Goal: Information Seeking & Learning: Learn about a topic

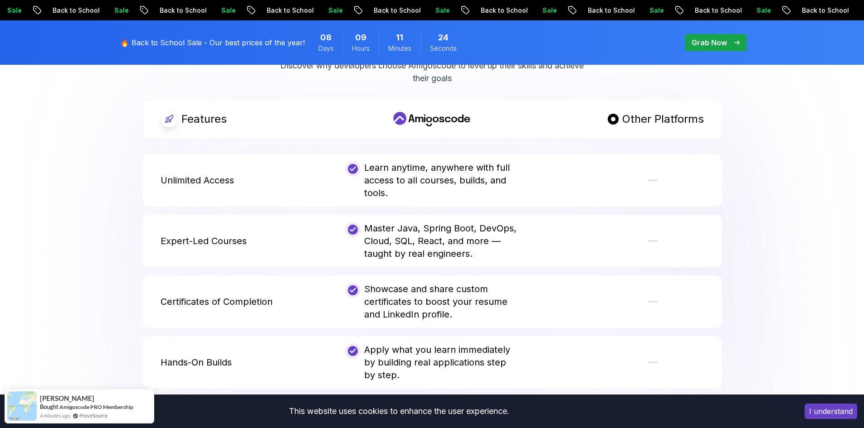
scroll to position [1768, 0]
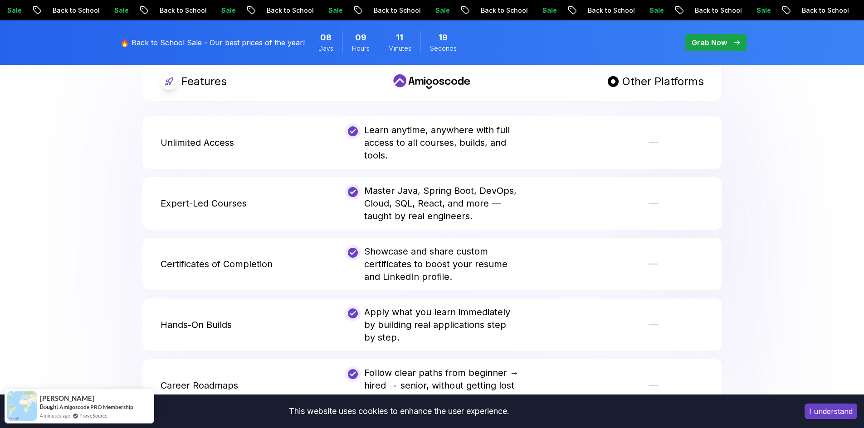
click at [565, 141] on body "Sale Back to School Sale Back to School Sale Back to School Sale Back to School…" at bounding box center [432, 170] width 864 height 3877
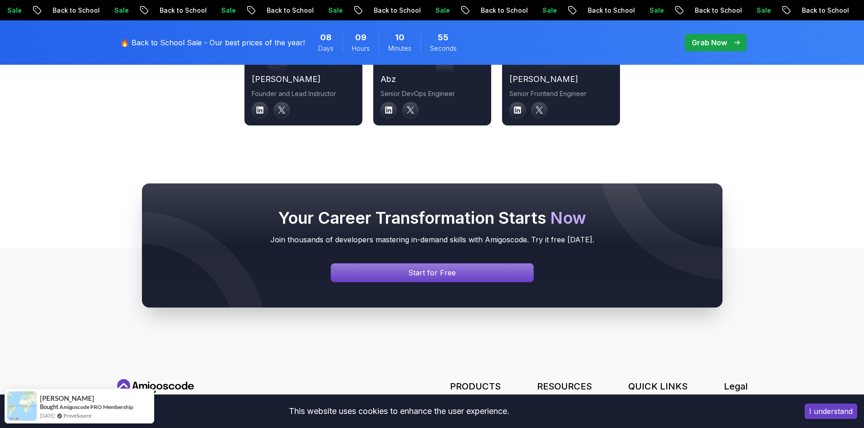
scroll to position [3264, 0]
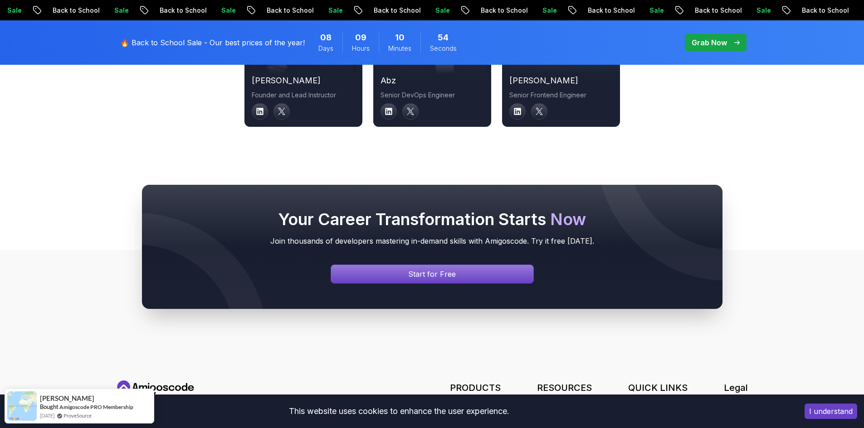
click at [847, 412] on button "I understand" at bounding box center [830, 411] width 53 height 15
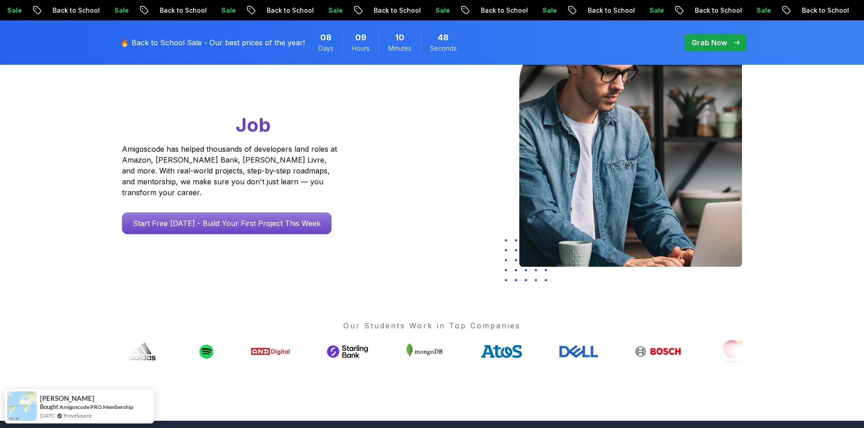
scroll to position [0, 0]
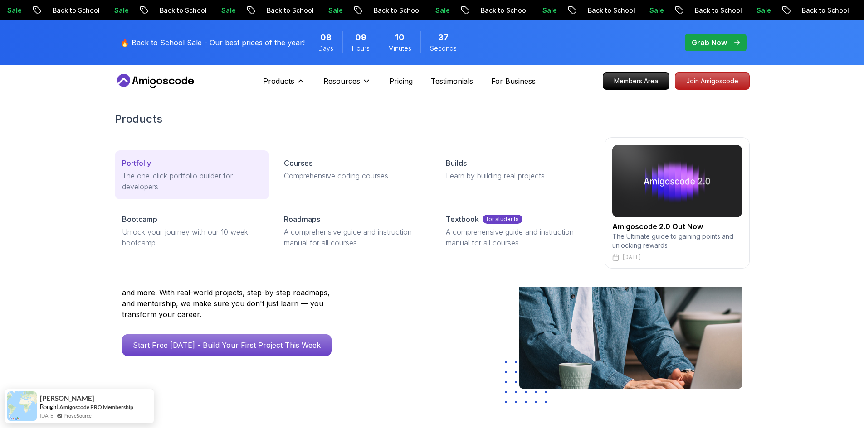
click at [132, 170] on p "The one-click portfolio builder for developers" at bounding box center [192, 181] width 140 height 22
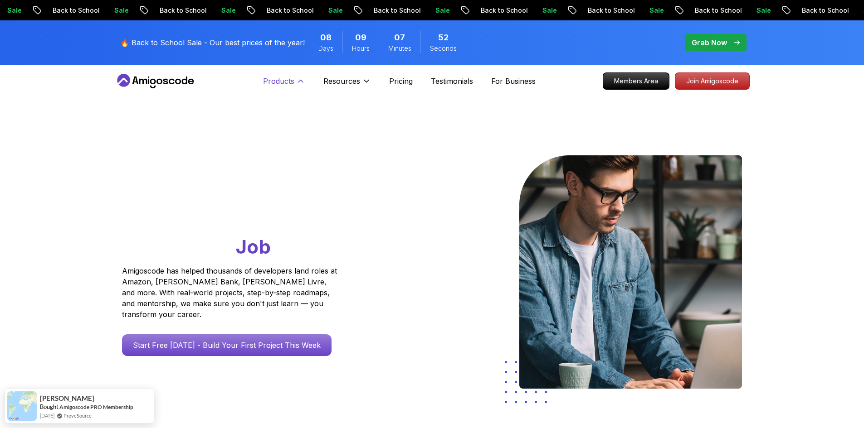
click at [288, 82] on p "Products" at bounding box center [278, 81] width 31 height 11
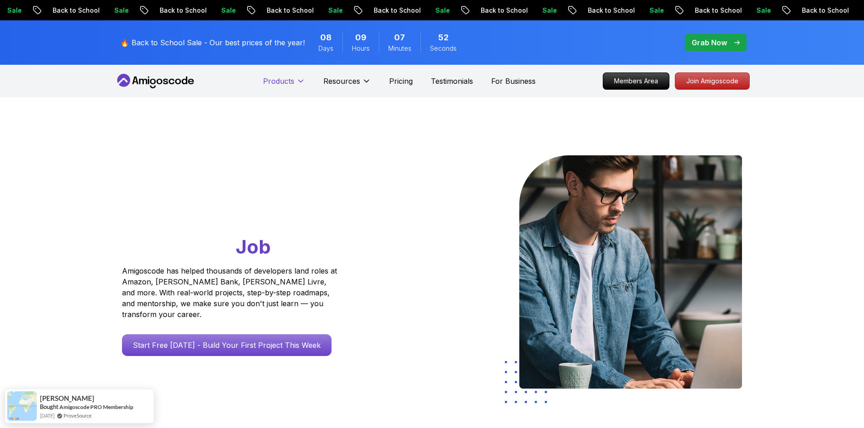
click at [288, 82] on p "Products" at bounding box center [278, 81] width 31 height 11
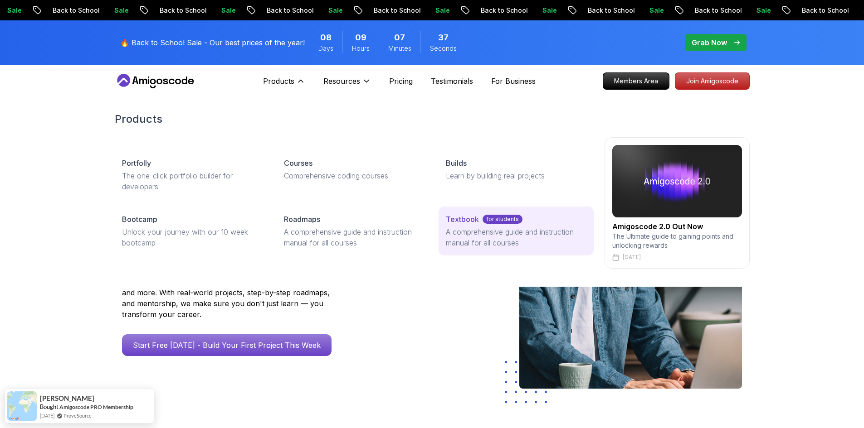
click at [448, 234] on p "A comprehensive guide and instruction manual for all courses" at bounding box center [516, 238] width 140 height 22
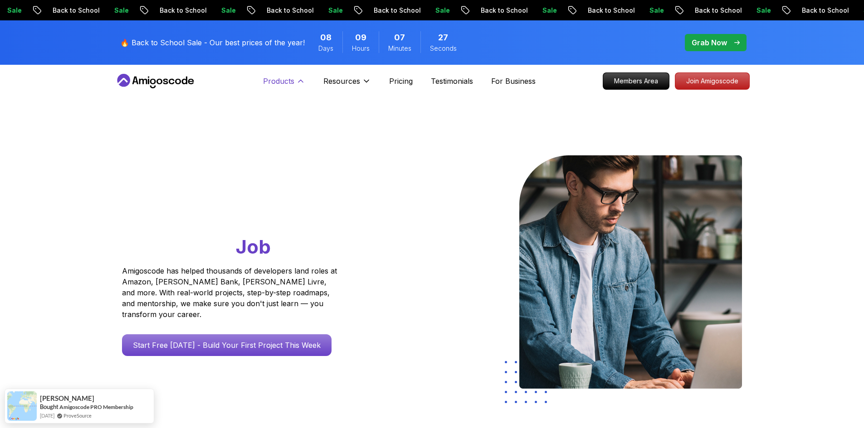
click at [301, 83] on icon at bounding box center [300, 81] width 9 height 9
click at [305, 82] on icon at bounding box center [300, 81] width 9 height 9
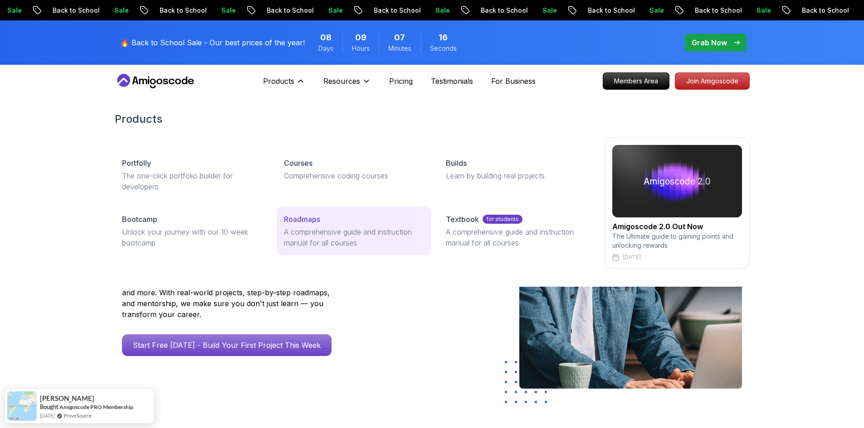
click at [375, 231] on p "A comprehensive guide and instruction manual for all courses" at bounding box center [354, 238] width 140 height 22
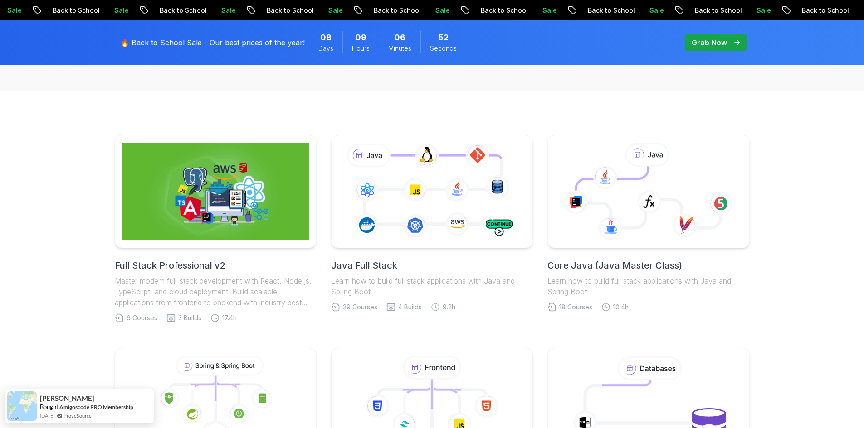
scroll to position [136, 0]
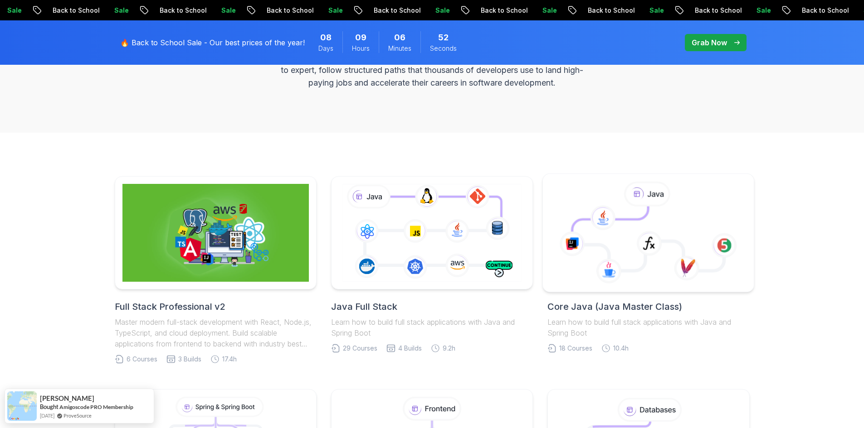
click at [681, 280] on icon at bounding box center [648, 233] width 196 height 103
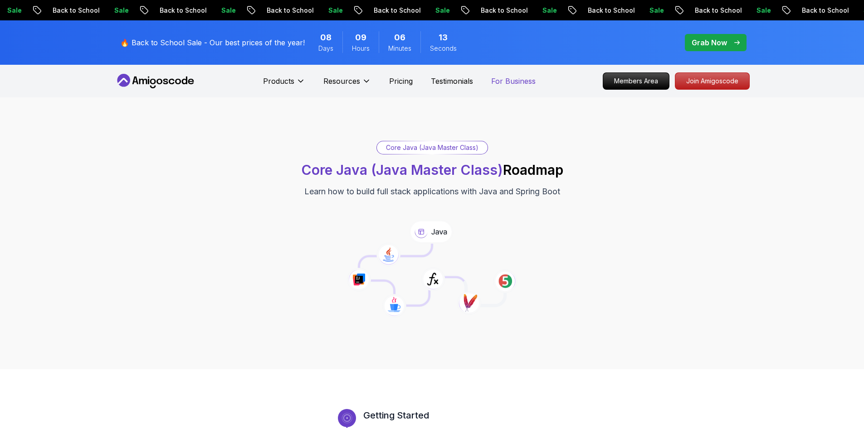
click at [491, 78] on p "For Business" at bounding box center [513, 81] width 44 height 11
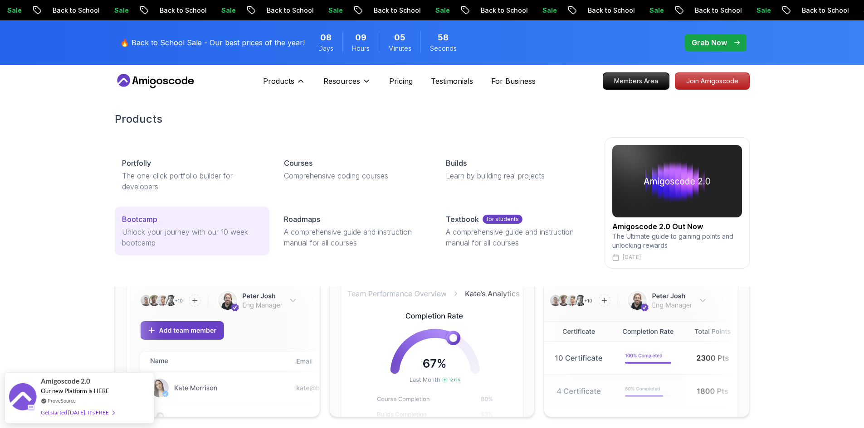
click at [236, 222] on div "Bootcamp" at bounding box center [192, 219] width 140 height 11
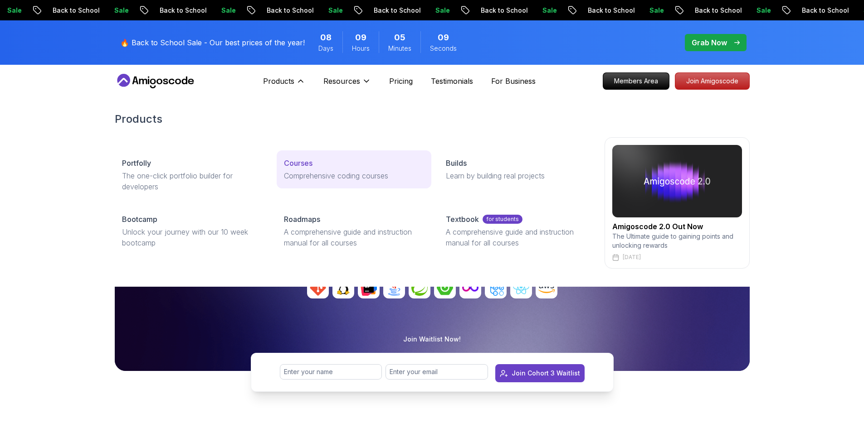
click at [371, 175] on p "Comprehensive coding courses" at bounding box center [354, 175] width 140 height 11
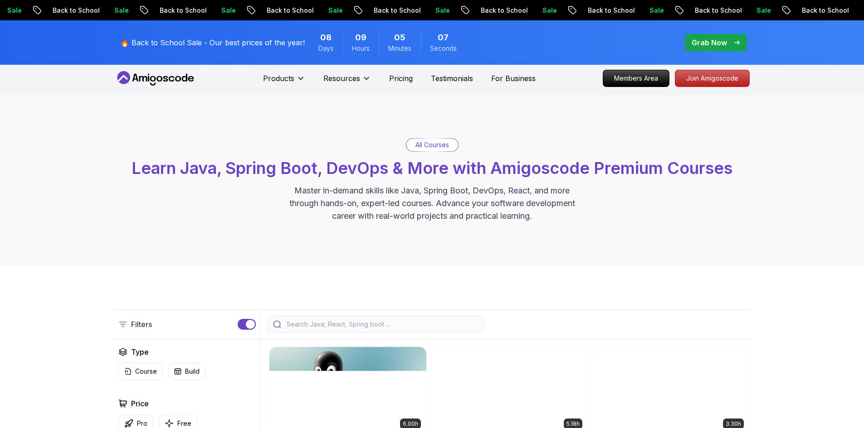
scroll to position [181, 0]
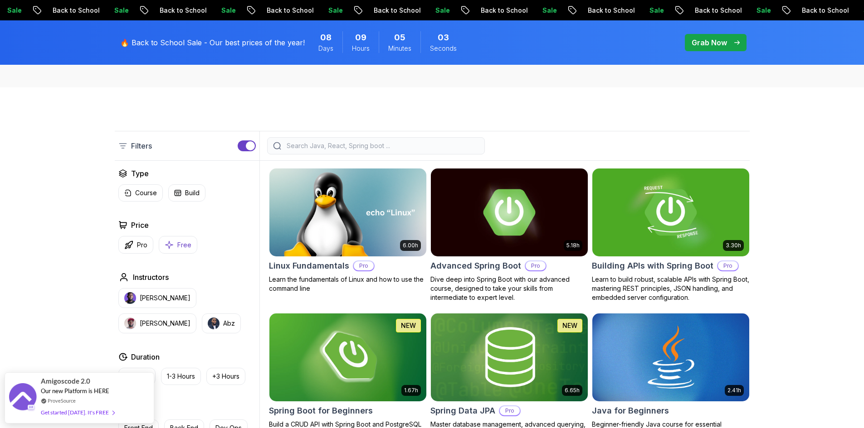
click at [172, 250] on button "Free" at bounding box center [178, 245] width 39 height 18
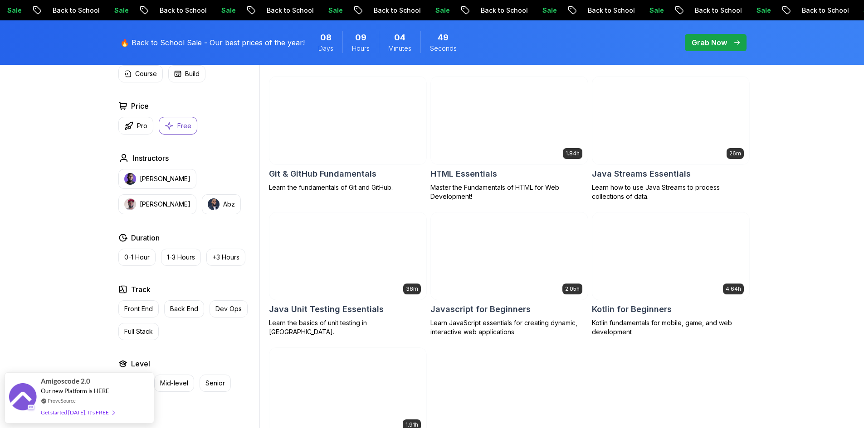
scroll to position [408, 0]
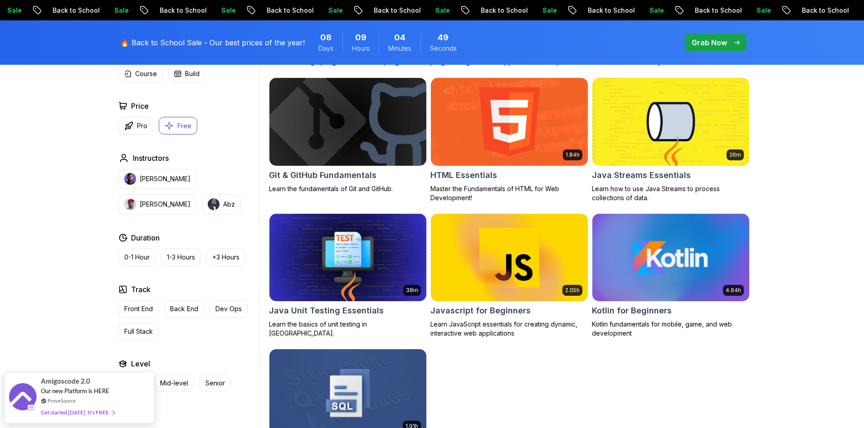
click at [175, 123] on button "Free" at bounding box center [178, 126] width 39 height 18
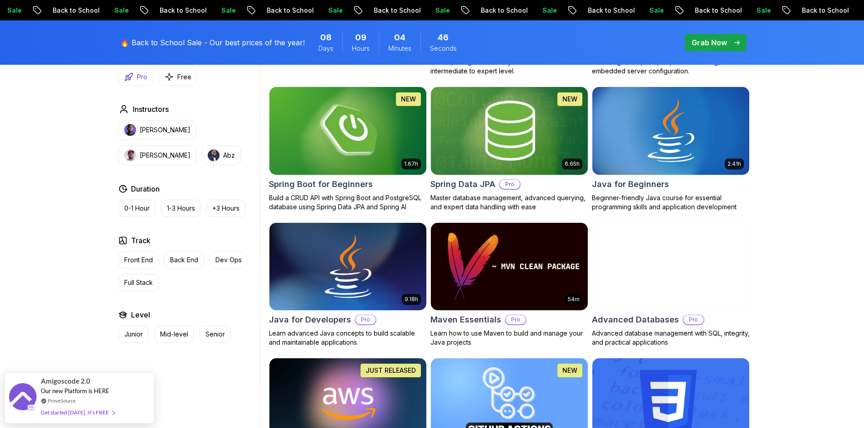
click at [136, 79] on button "Pro" at bounding box center [135, 77] width 35 height 18
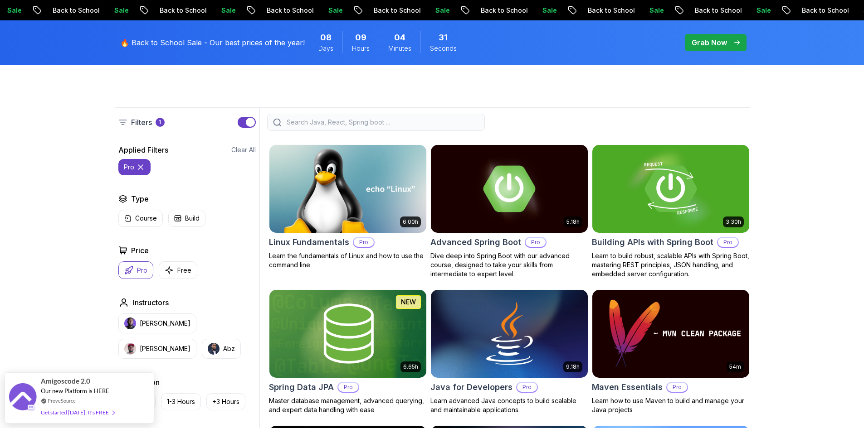
scroll to position [136, 0]
